Goal: Transaction & Acquisition: Purchase product/service

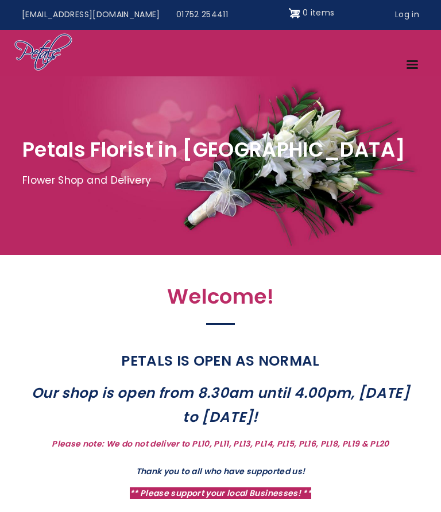
click at [400, 18] on link "Log in" at bounding box center [407, 15] width 40 height 22
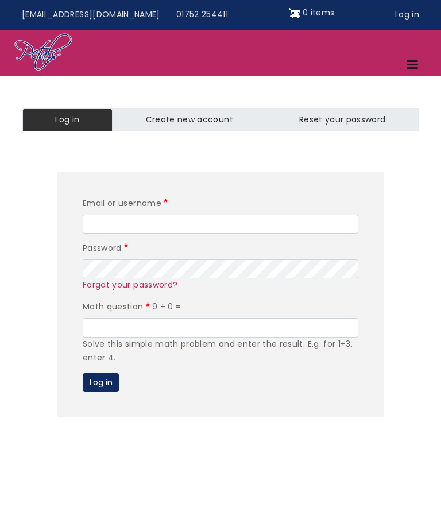
click at [95, 229] on input "Email or username" at bounding box center [220, 225] width 275 height 20
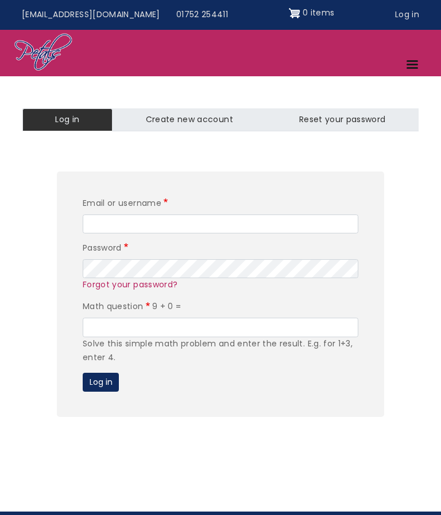
type input "[EMAIL_ADDRESS][DOMAIN_NAME]"
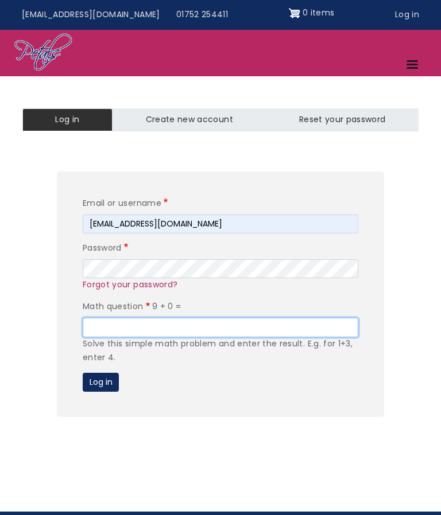
click at [104, 327] on input "Math question" at bounding box center [220, 328] width 275 height 20
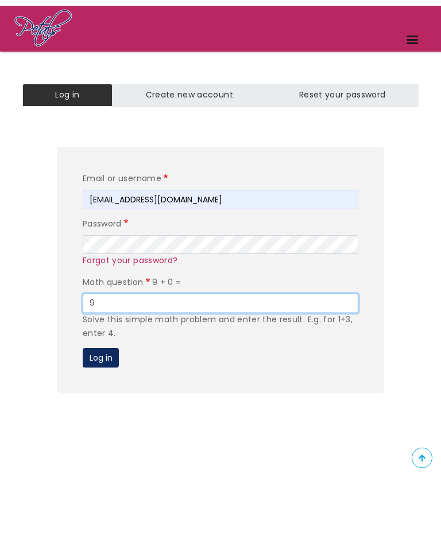
type input "9"
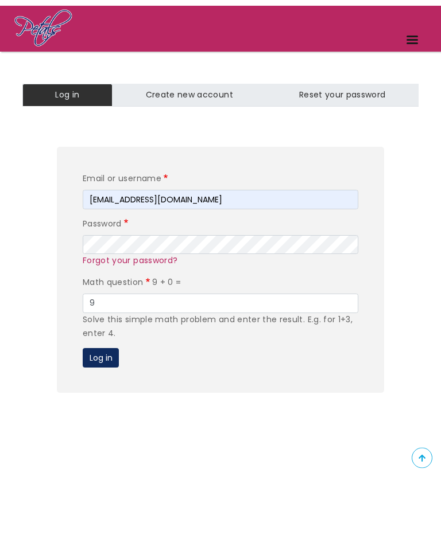
click at [94, 419] on button "Log in" at bounding box center [101, 429] width 36 height 20
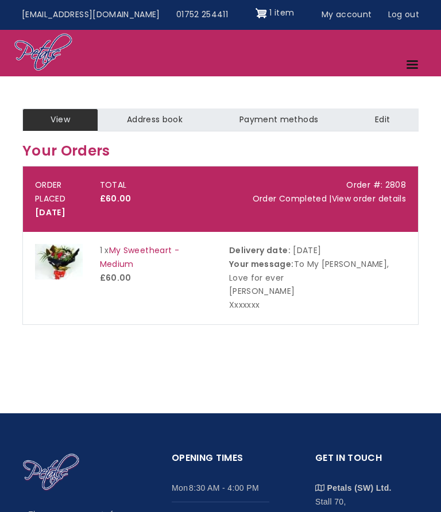
click at [255, 7] on img "Site header" at bounding box center [260, 13] width 11 height 18
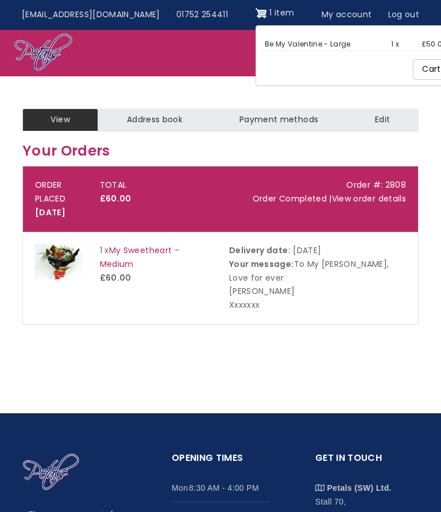
click at [414, 72] on link "Cart" at bounding box center [430, 69] width 37 height 21
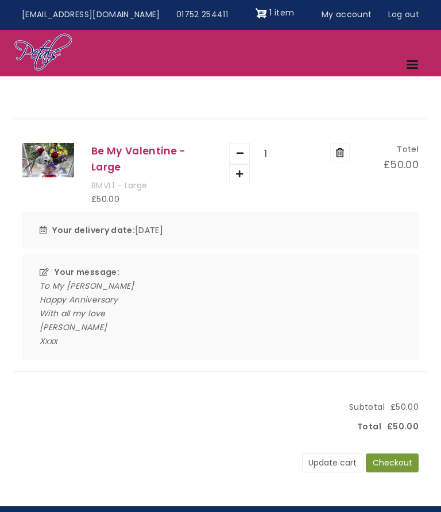
click at [391, 456] on button "Checkout" at bounding box center [391, 463] width 53 height 20
